Goal: Find specific page/section: Find specific page/section

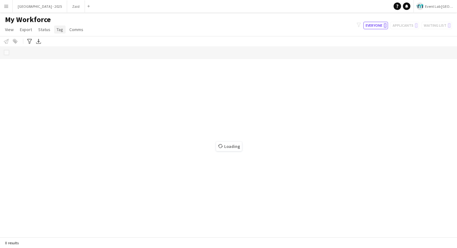
click at [57, 29] on span "Tag" at bounding box center [60, 30] width 7 height 6
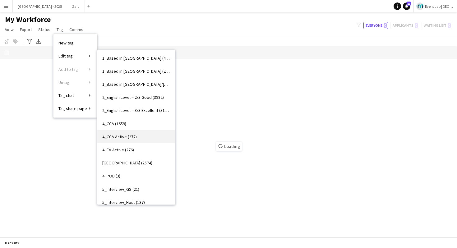
scroll to position [16, 0]
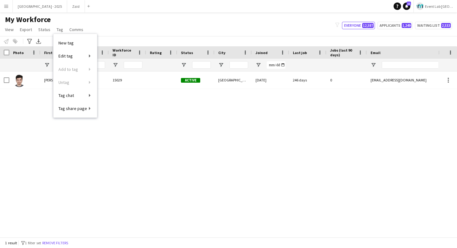
click at [169, 25] on div "My Workforce View Views Default view New view Update view Delete view Edit name…" at bounding box center [228, 25] width 457 height 21
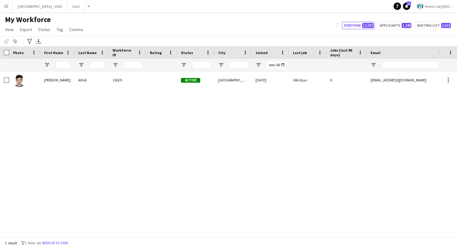
click at [159, 29] on div "My Workforce View Views Default view New view Update view Delete view Edit name…" at bounding box center [228, 25] width 457 height 21
click at [63, 30] on link "Tag" at bounding box center [60, 29] width 12 height 8
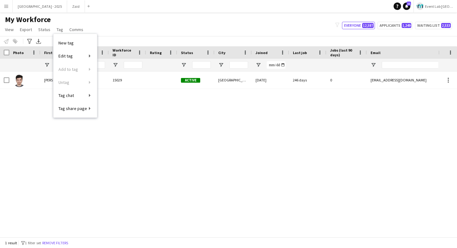
click at [177, 129] on div "[PERSON_NAME] 15029 Active [GEOGRAPHIC_DATA] [DATE] 246 days 0 [EMAIL_ADDRESS][…" at bounding box center [219, 155] width 438 height 166
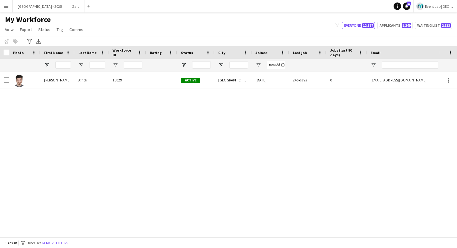
click at [190, 112] on div "[PERSON_NAME] 15029 Active [GEOGRAPHIC_DATA] [DATE] 246 days 0 [EMAIL_ADDRESS][…" at bounding box center [219, 155] width 438 height 166
click at [197, 113] on div "[PERSON_NAME] 15029 Active [GEOGRAPHIC_DATA] [DATE] 246 days 0 [EMAIL_ADDRESS][…" at bounding box center [219, 155] width 438 height 166
click at [270, 34] on div "My Workforce View Views Default view New view Update view Delete view Edit name…" at bounding box center [228, 25] width 457 height 21
click at [270, 29] on div "My Workforce View Views Default view New view Update view Delete view Edit name…" at bounding box center [228, 25] width 457 height 21
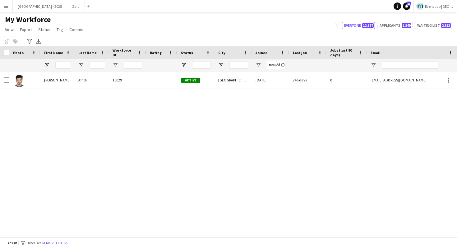
click at [266, 28] on div "My Workforce View Views Default view New view Update view Delete view Edit name…" at bounding box center [228, 25] width 457 height 21
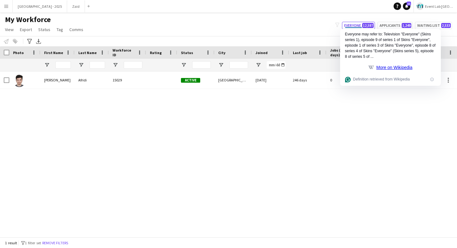
click at [306, 29] on div "My Workforce View Views Default view New view Update view Delete view Edit name…" at bounding box center [228, 25] width 457 height 21
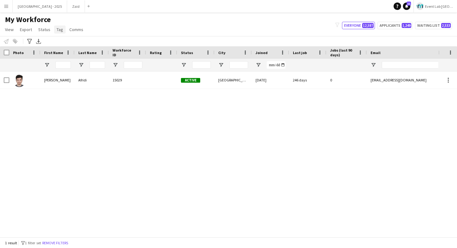
click at [63, 33] on link "Tag" at bounding box center [60, 29] width 12 height 8
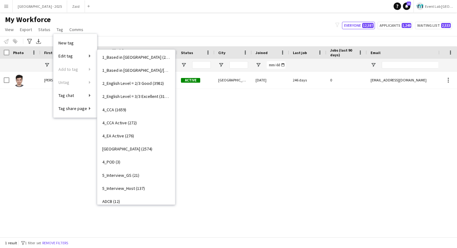
scroll to position [0, 0]
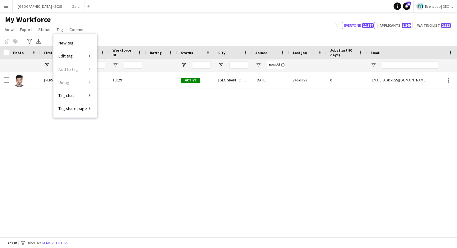
click at [170, 7] on app-navbar "Menu Boards Boards Boards All jobs Status Workforce Workforce My Workforce Recr…" at bounding box center [228, 6] width 457 height 12
